Goal: Task Accomplishment & Management: Use online tool/utility

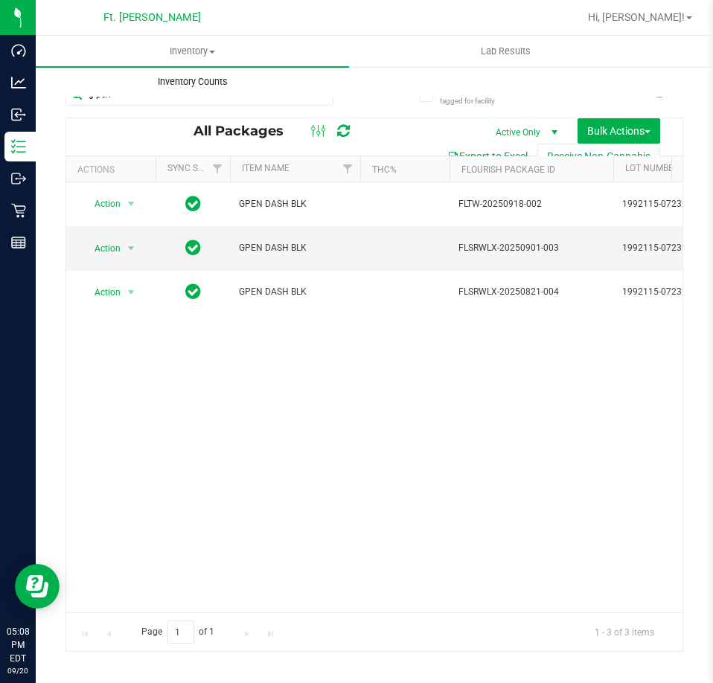
click at [142, 96] on uib-tab-heading "Inventory Counts" at bounding box center [192, 82] width 312 height 30
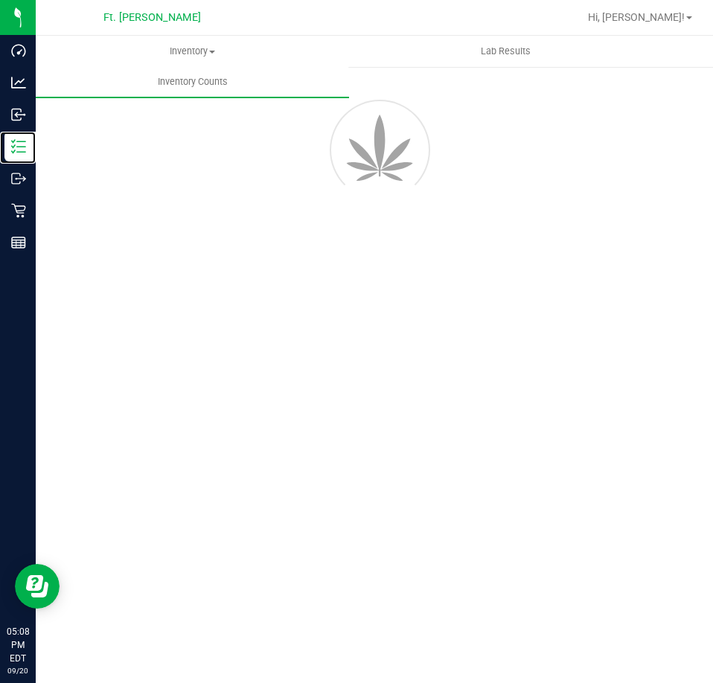
click at [25, 152] on line at bounding box center [21, 152] width 8 height 0
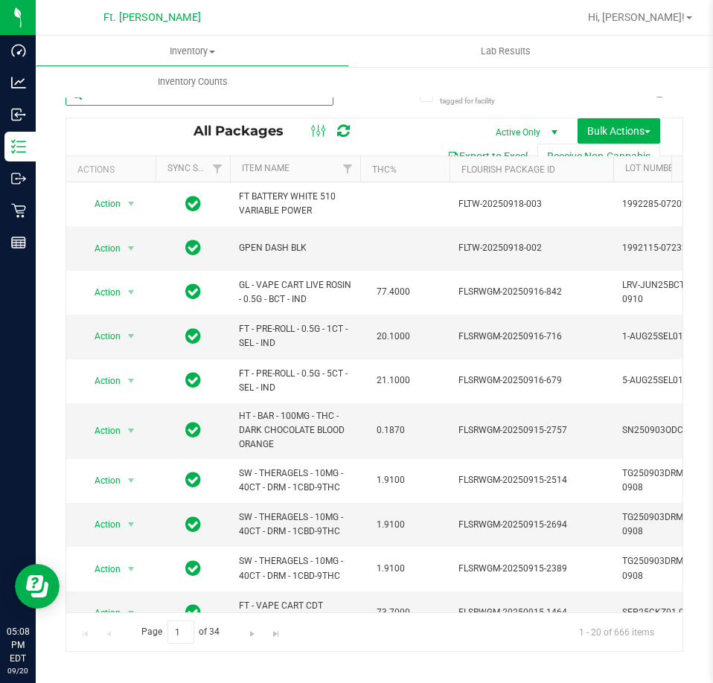
click at [178, 104] on input "text" at bounding box center [199, 94] width 268 height 22
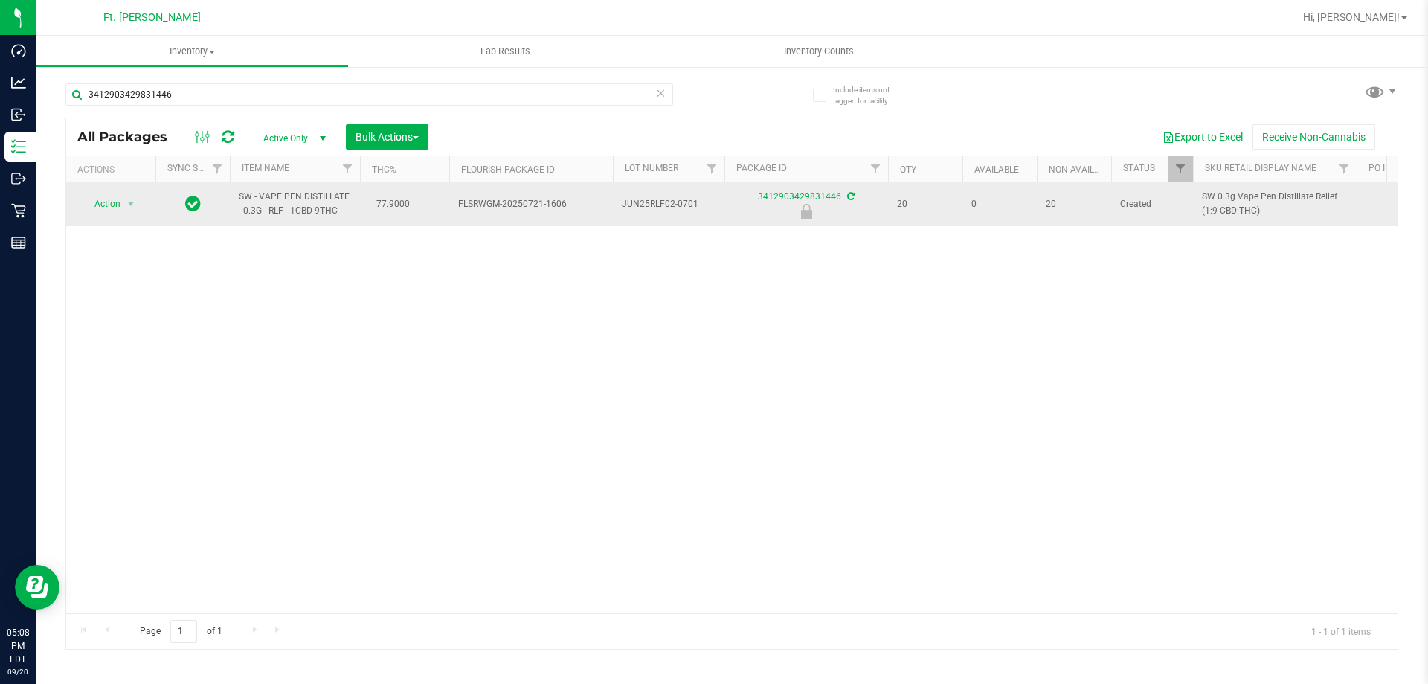
drag, startPoint x: 344, startPoint y: 211, endPoint x: 269, endPoint y: 188, distance: 78.6
click at [269, 188] on td "SW - VAPE PEN DISTILLATE - 0.3G - RLF - 1CBD-9THC" at bounding box center [295, 203] width 130 height 43
copy span "SW - VAPE PEN DISTILLATE - 0.3G - RLF - 1CBD-9THC"
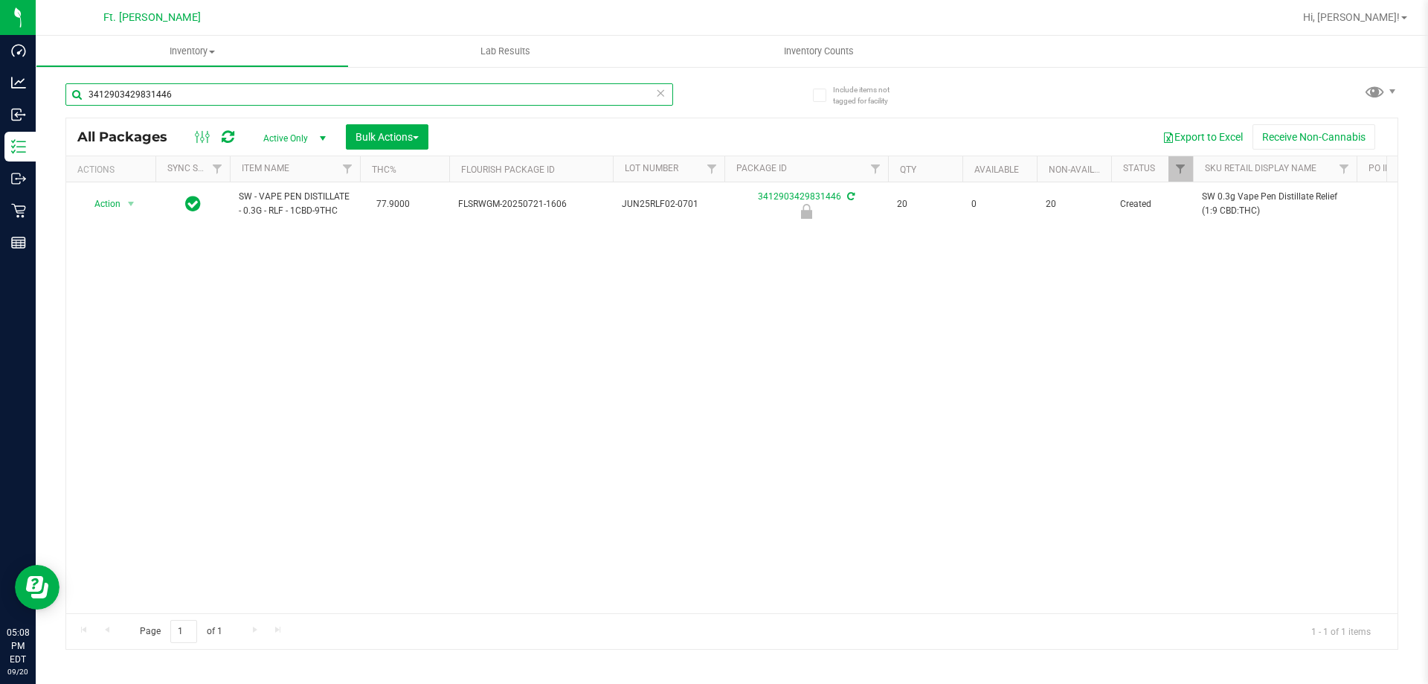
drag, startPoint x: 233, startPoint y: 85, endPoint x: 52, endPoint y: 109, distance: 182.4
click at [52, 109] on div "Include items not tagged for facility 3412903429831446 All Packages Active Only…" at bounding box center [732, 292] width 1393 height 454
paste input "SW - VAPE PEN DISTILLATE - 0.3G - RLF - 1CBD-9THC"
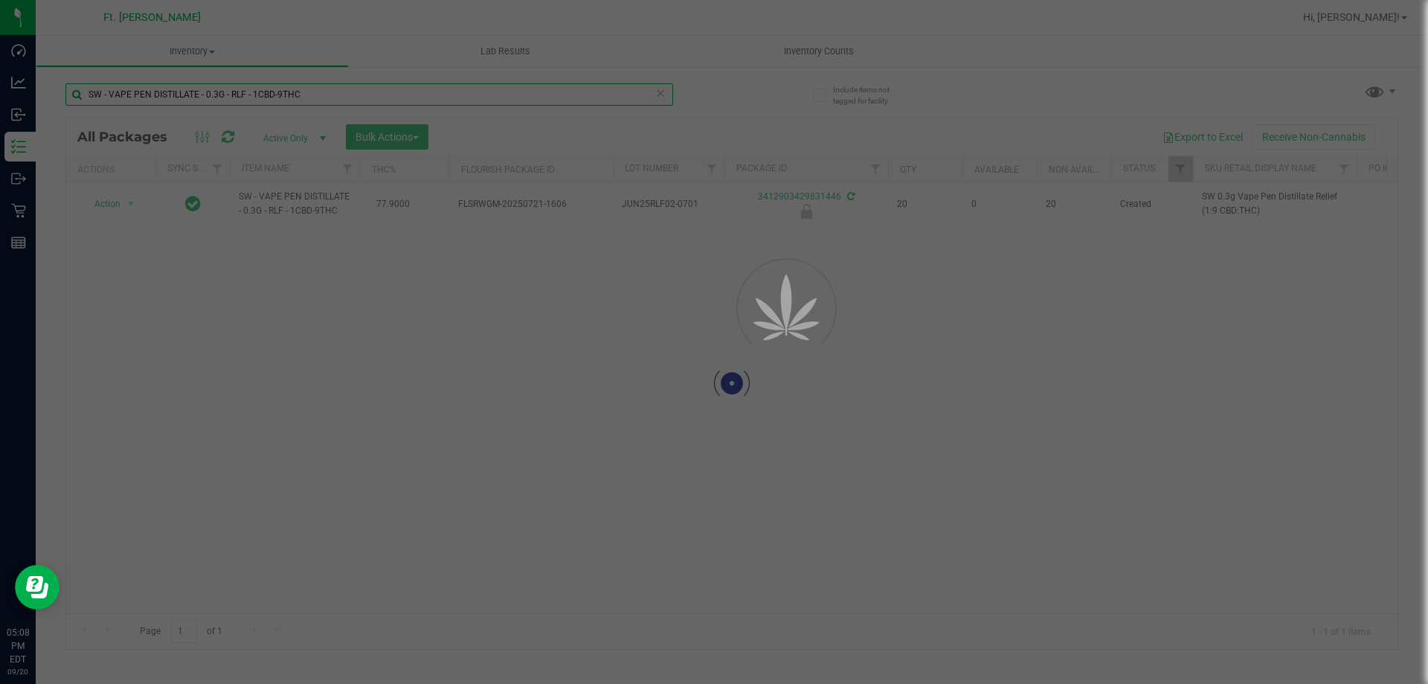
type input "SW - VAPE PEN DISTILLATE - 0.3G - RLF - 1CBD-9THC"
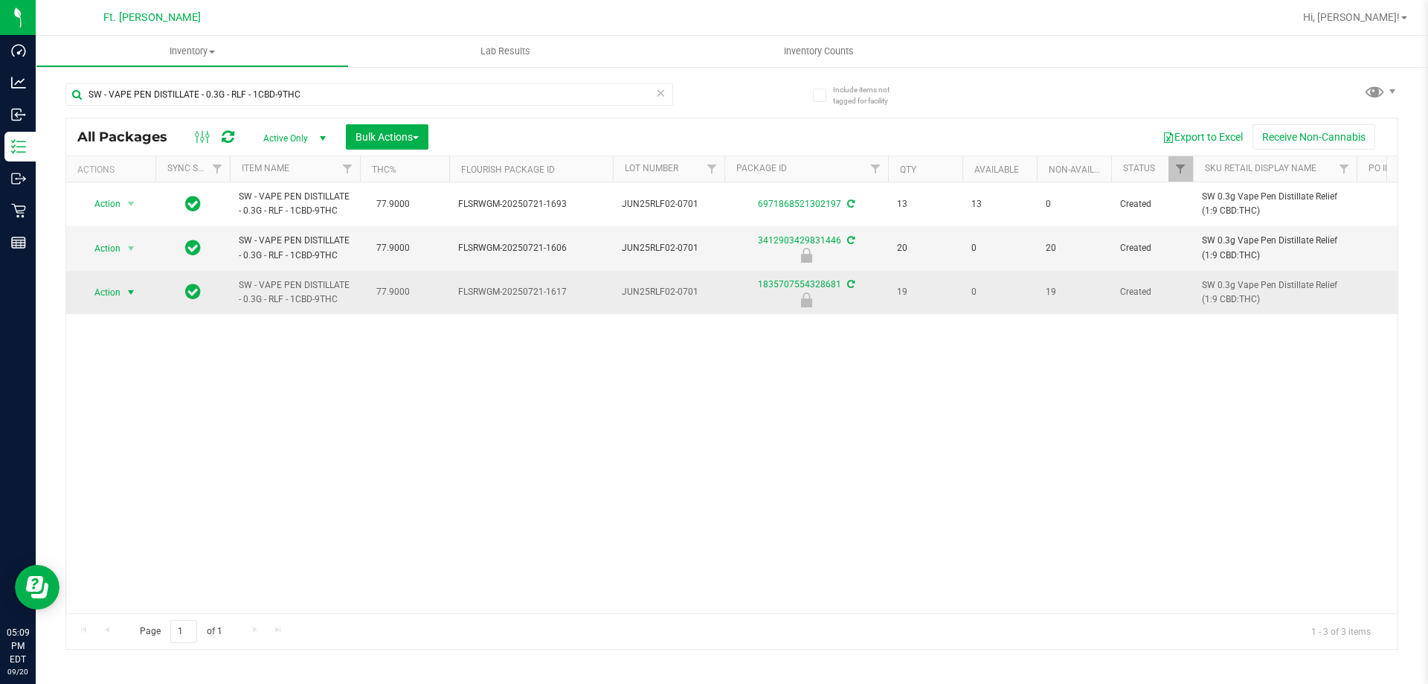
click at [115, 290] on span "Action" at bounding box center [101, 292] width 40 height 21
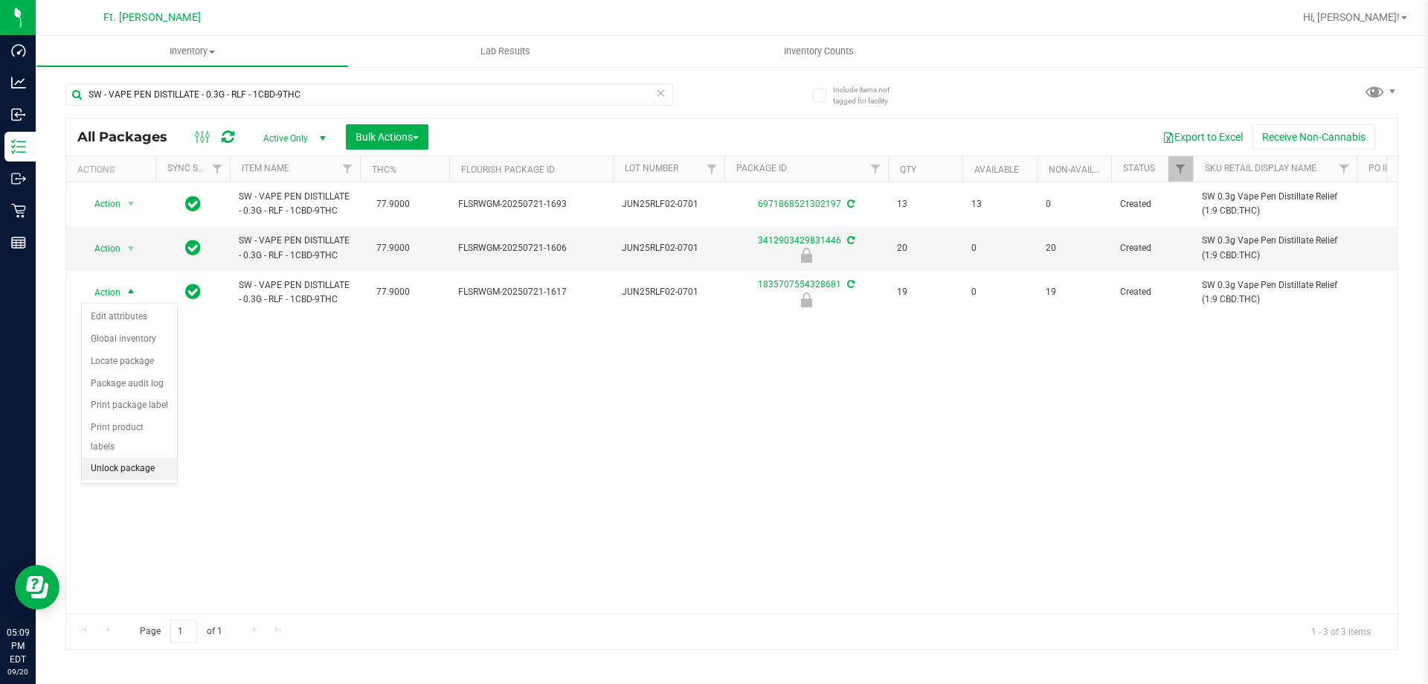
click at [138, 457] on li "Unlock package" at bounding box center [129, 468] width 95 height 22
